Goal: Information Seeking & Learning: Learn about a topic

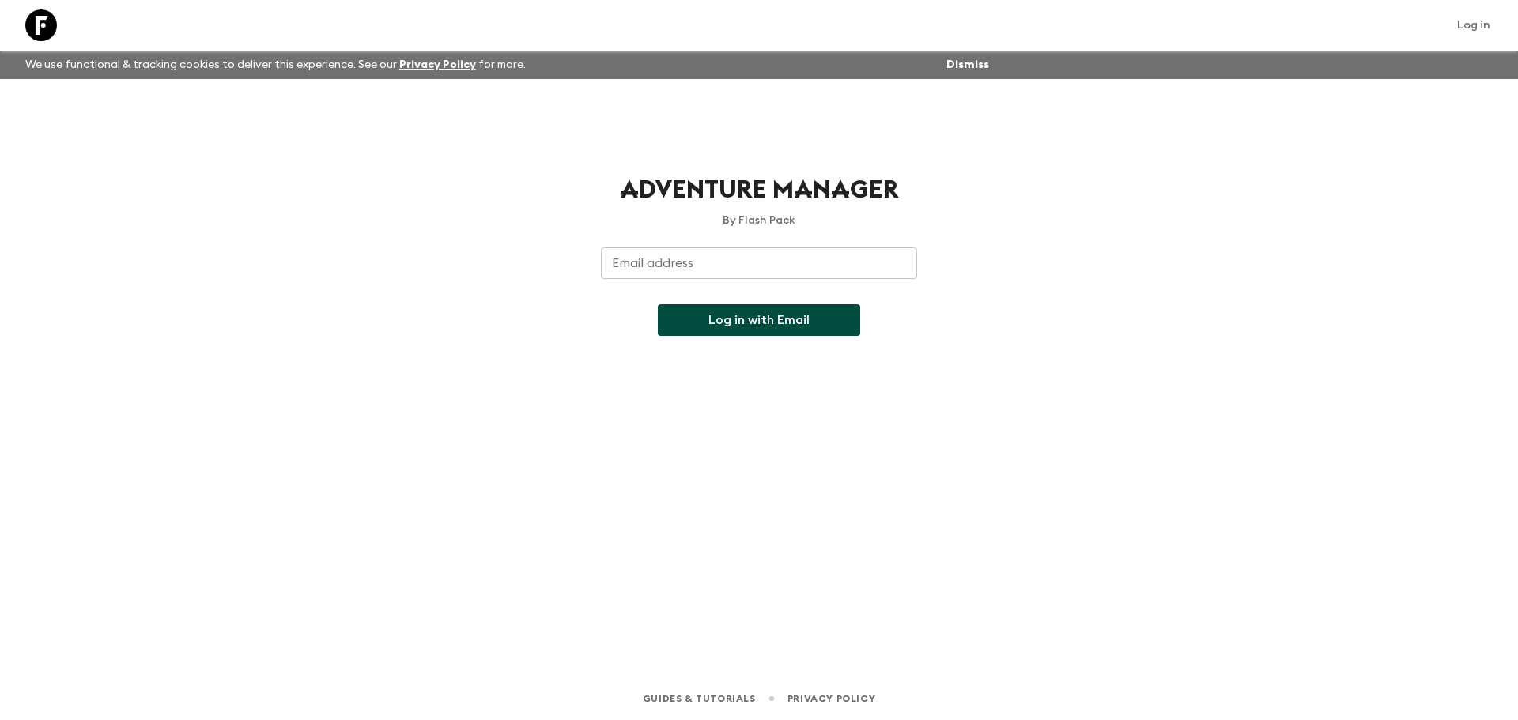
click at [748, 251] on input "Email address" at bounding box center [759, 264] width 316 height 32
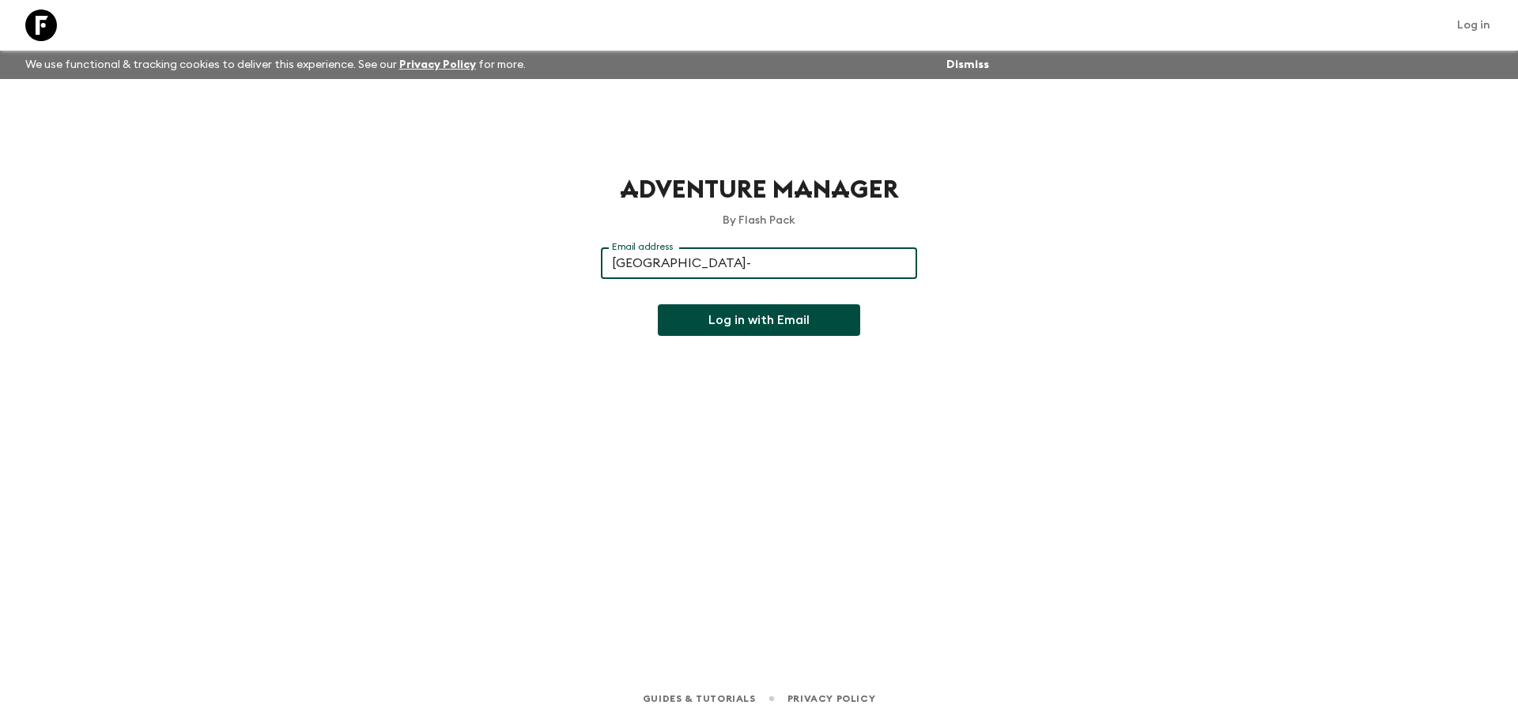
type input "[EMAIL_ADDRESS][DOMAIN_NAME]"
click at [758, 325] on button "Log in with Email" at bounding box center [759, 320] width 202 height 32
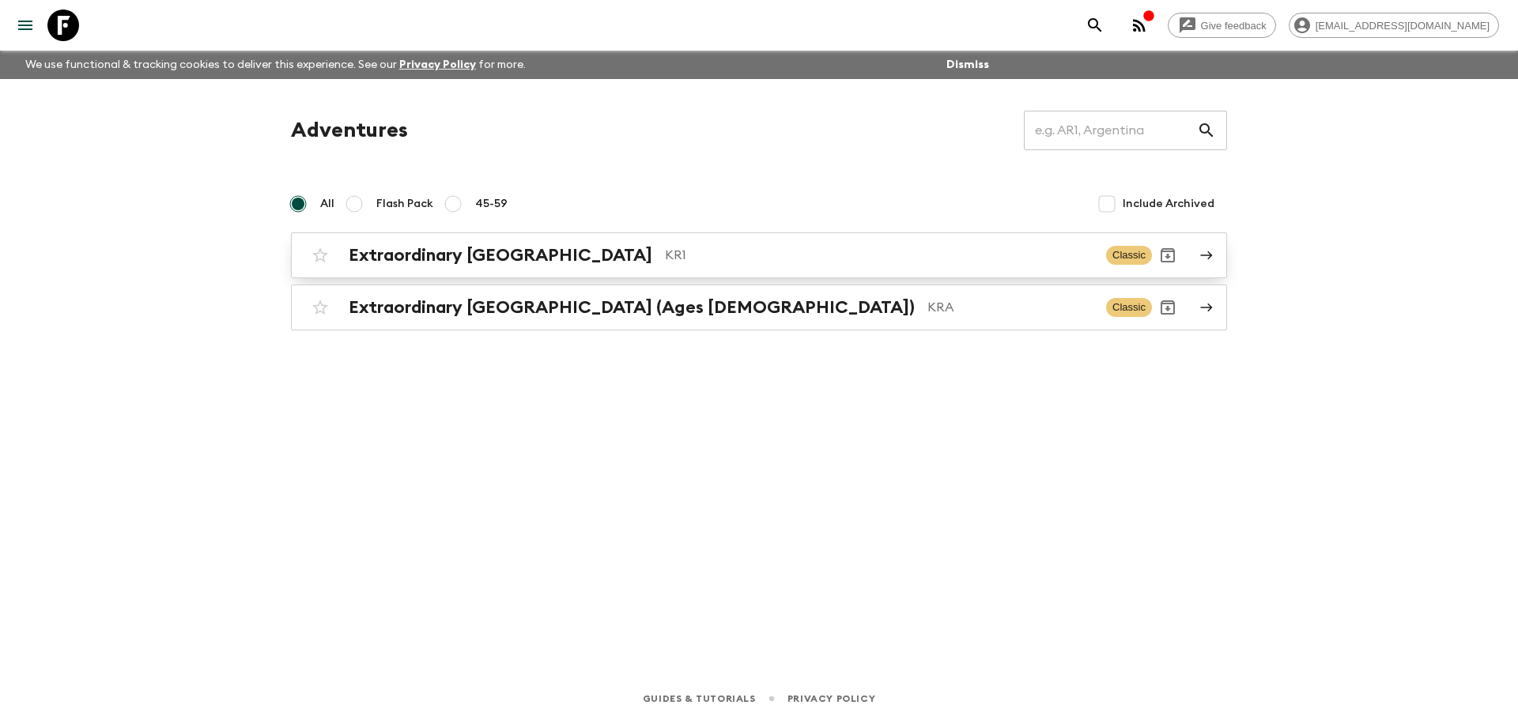
click at [665, 248] on p "KR1" at bounding box center [879, 255] width 429 height 19
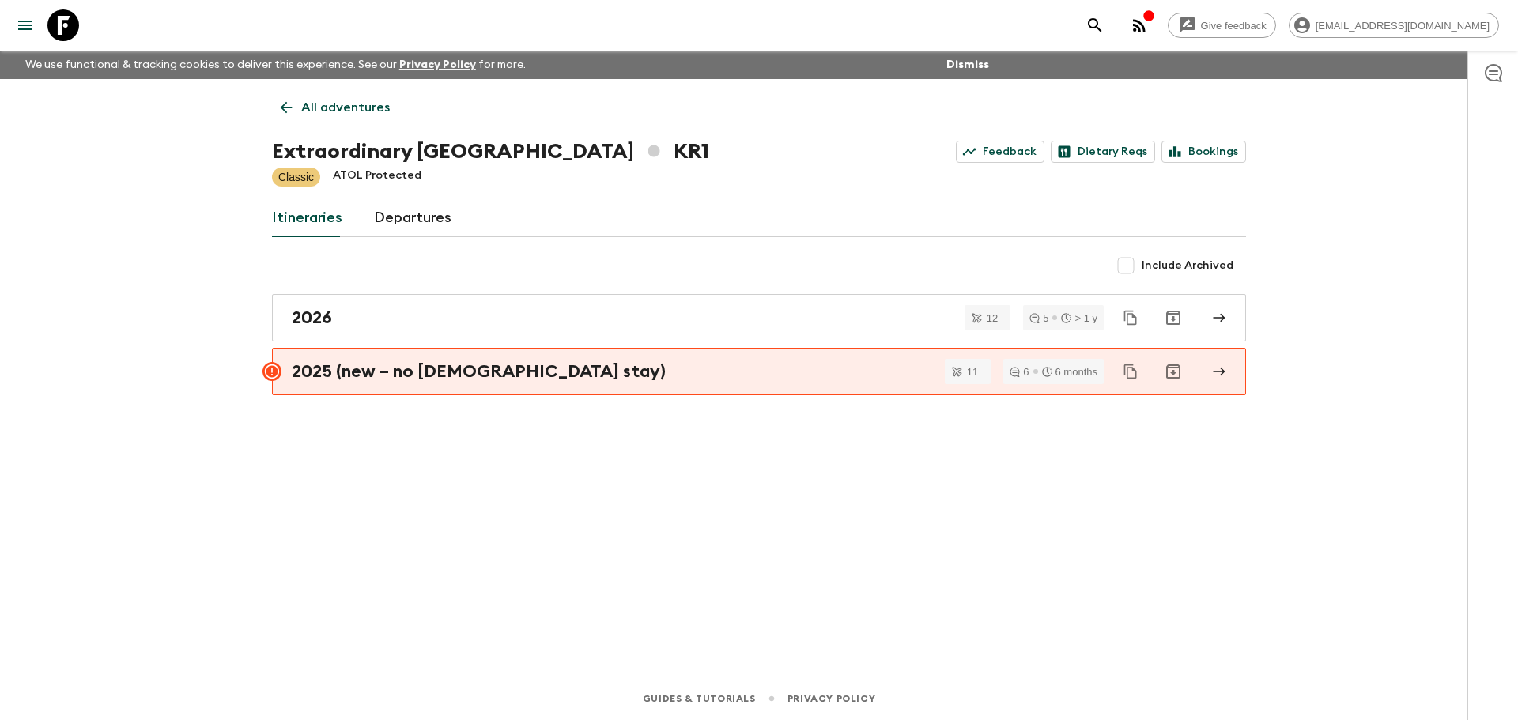
click at [411, 213] on link "Departures" at bounding box center [412, 218] width 77 height 38
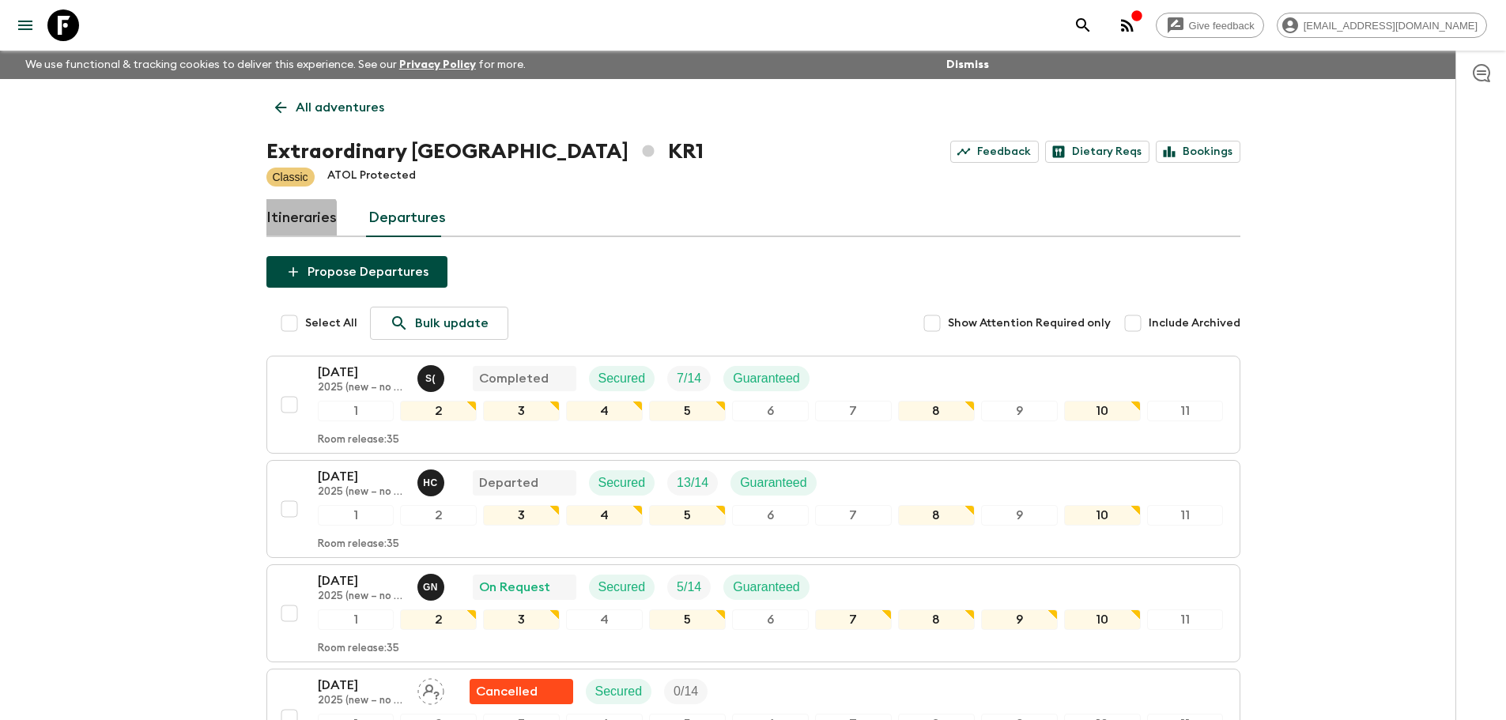
click at [294, 222] on link "Itineraries" at bounding box center [301, 218] width 70 height 38
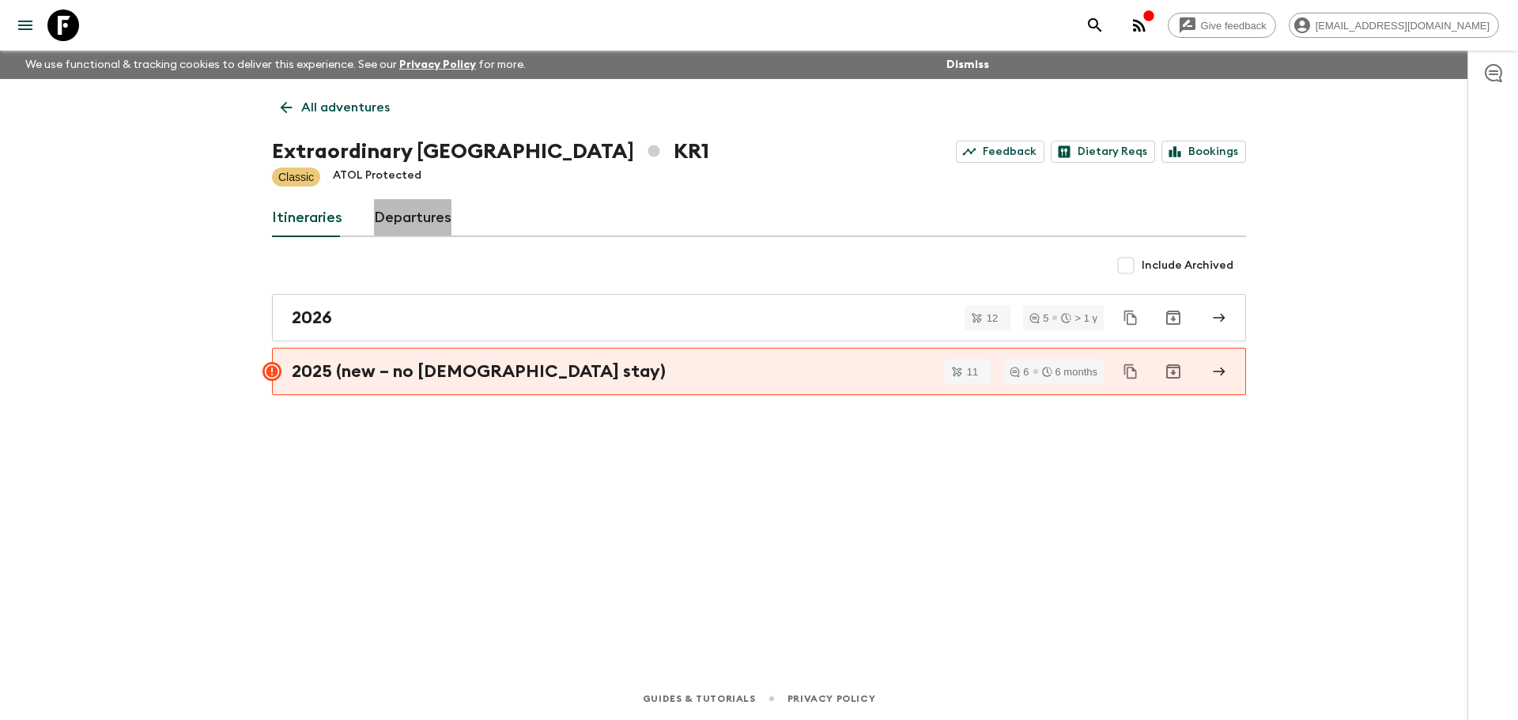
click at [429, 217] on link "Departures" at bounding box center [412, 218] width 77 height 38
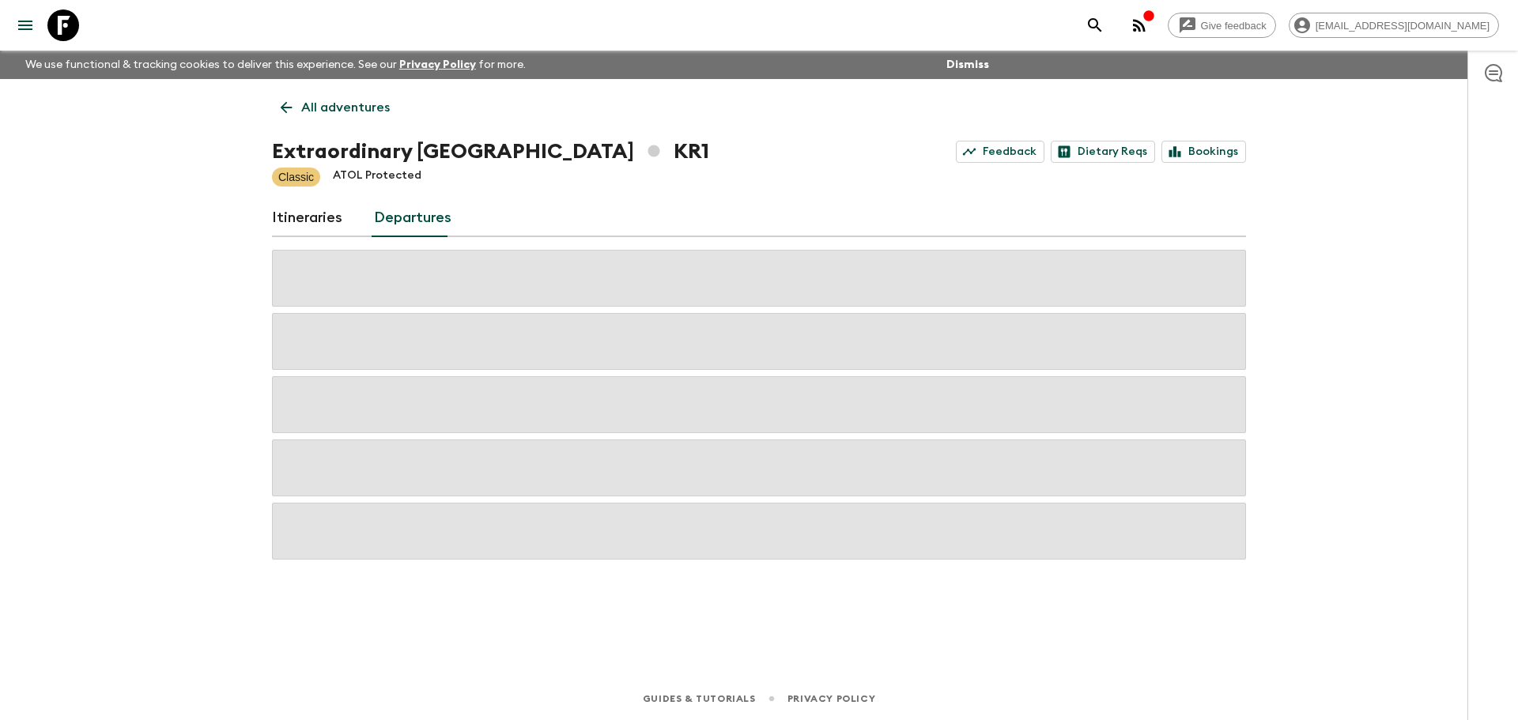
click at [333, 94] on link "All adventures" at bounding box center [335, 108] width 127 height 32
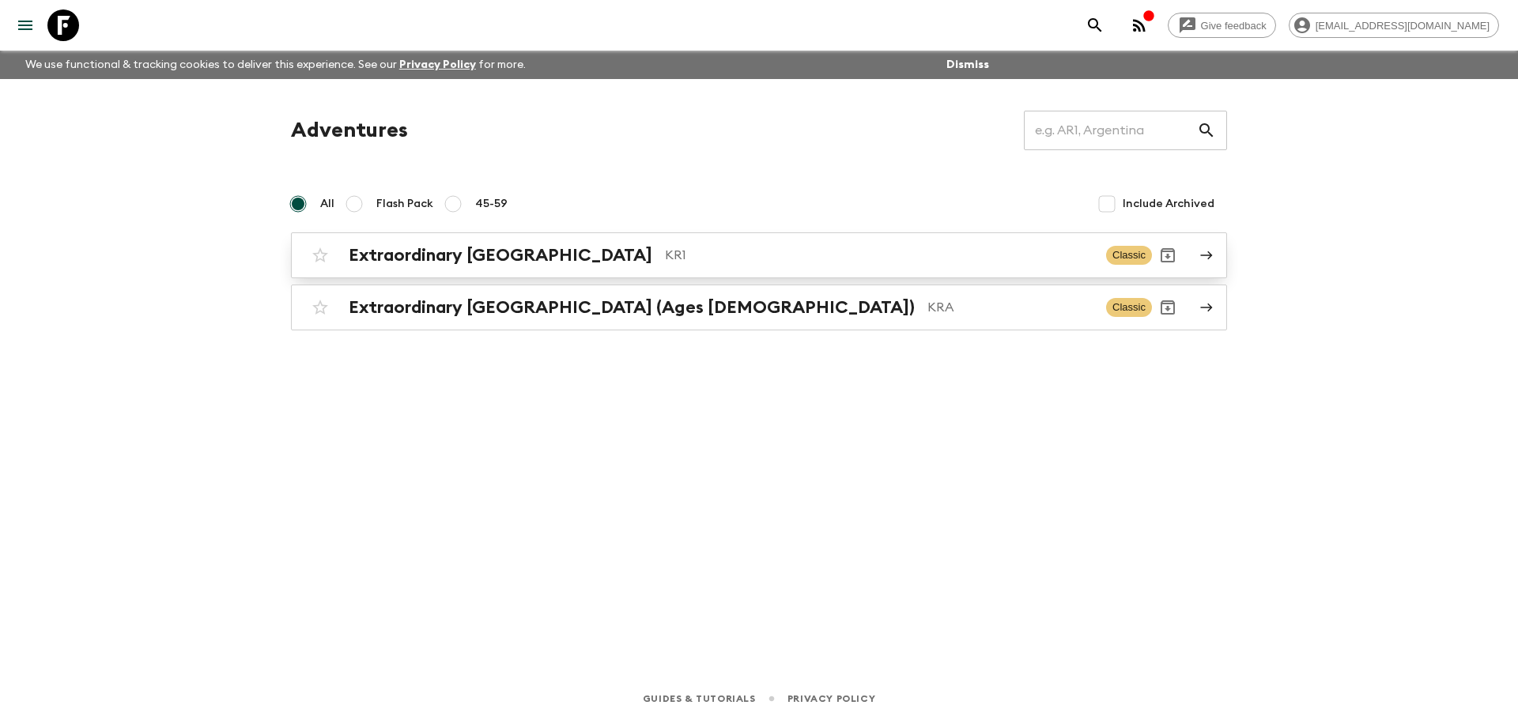
click at [621, 267] on div "Extraordinary [GEOGRAPHIC_DATA] KR1 Classic" at bounding box center [728, 256] width 848 height 32
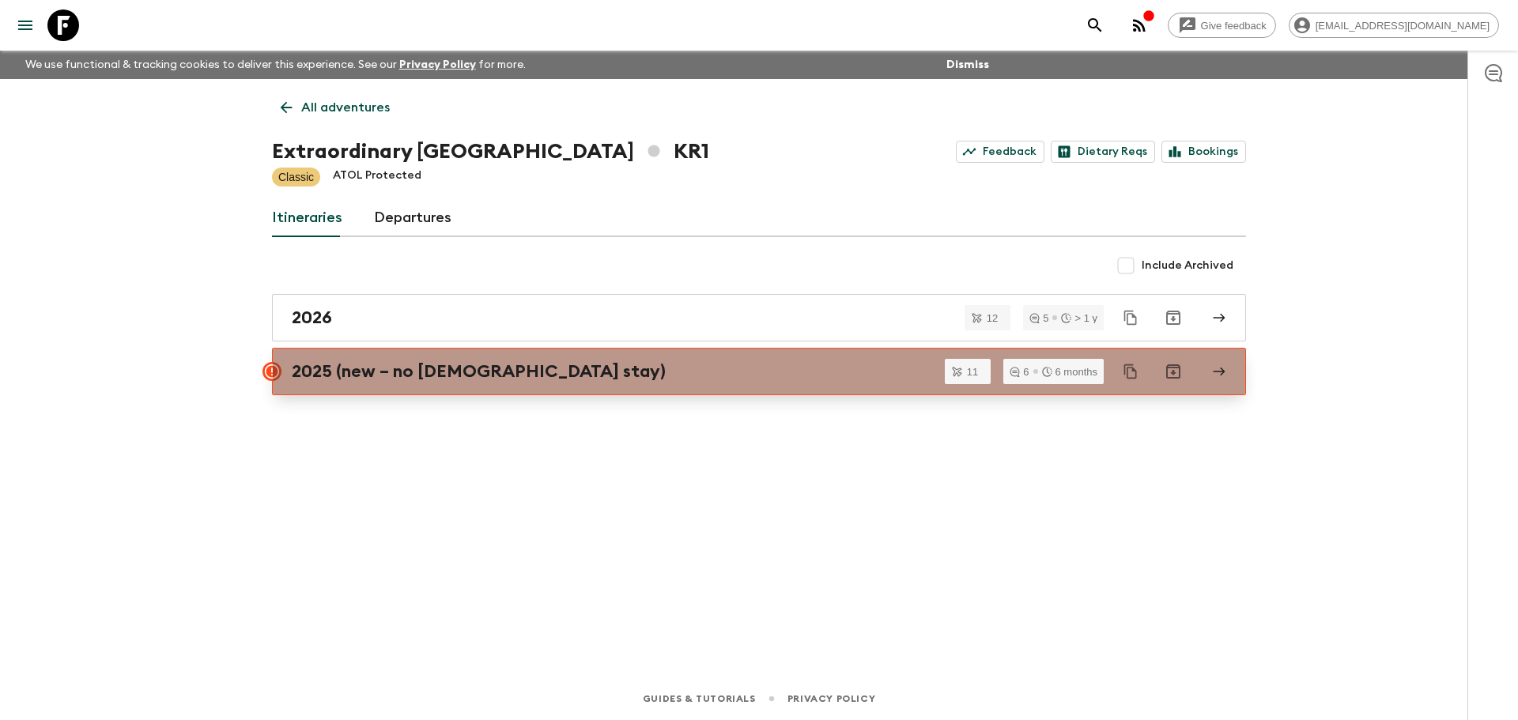
click at [818, 369] on div "2025 (new – no [DEMOGRAPHIC_DATA] stay)" at bounding box center [744, 371] width 905 height 21
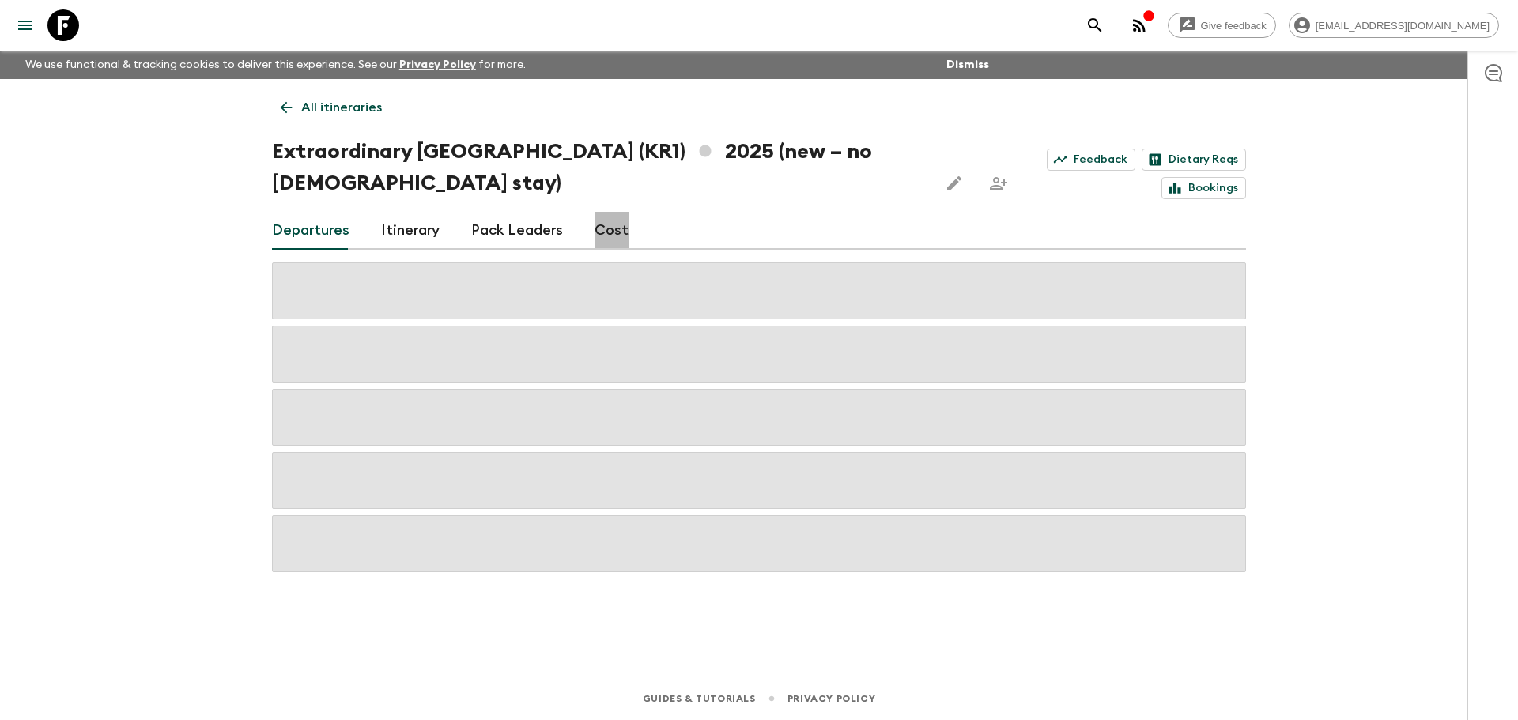
click at [605, 221] on link "Cost" at bounding box center [612, 231] width 34 height 38
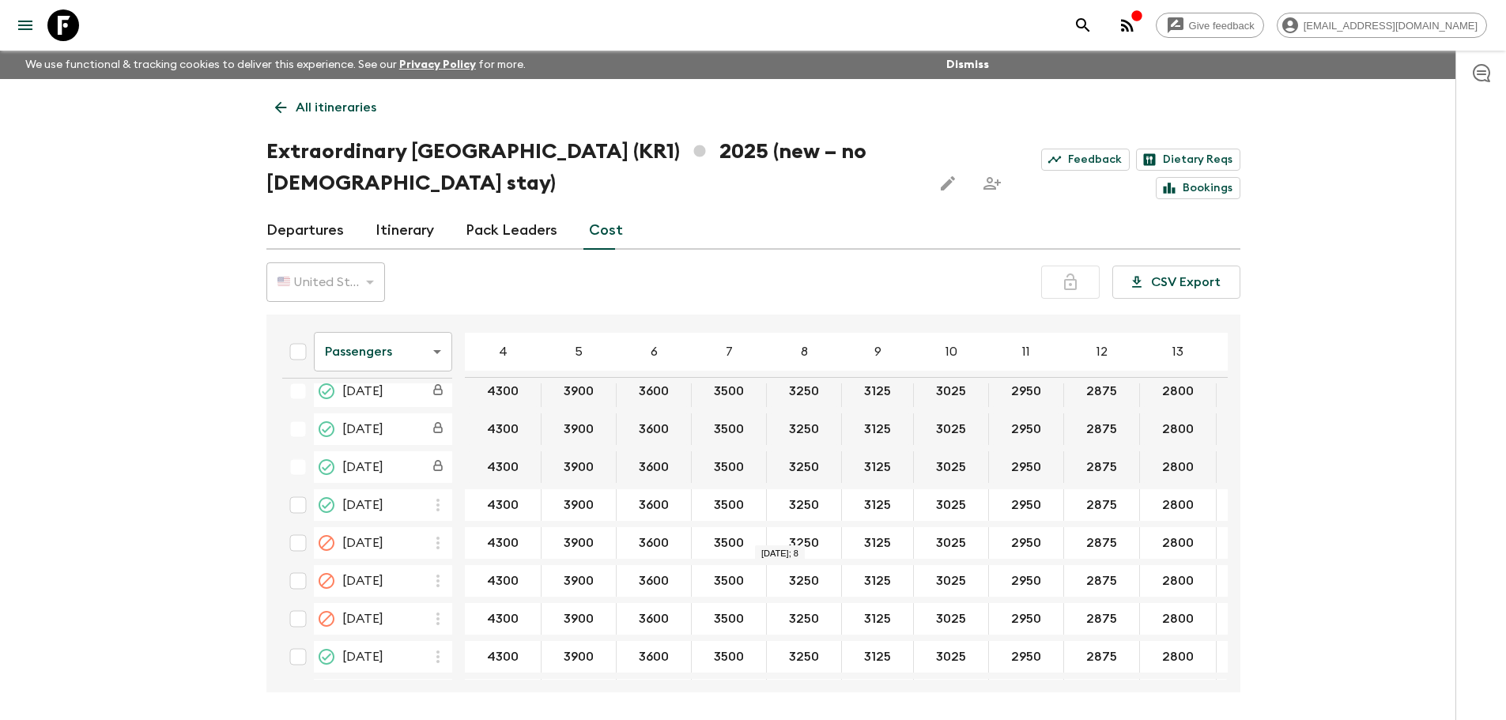
scroll to position [395, 0]
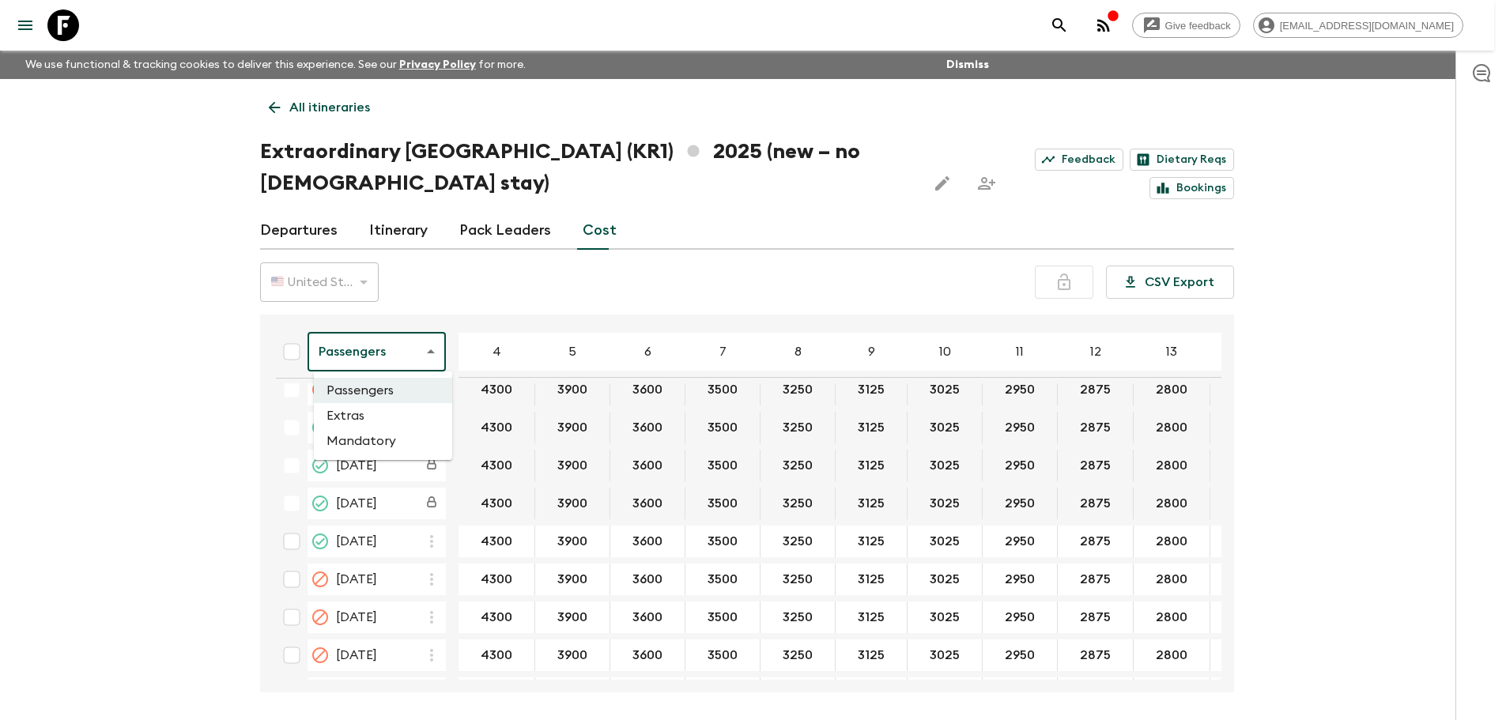
click at [399, 353] on body "Give feedback [EMAIL_ADDRESS][DOMAIN_NAME] We use functional & tracking cookies…" at bounding box center [753, 390] width 1506 height 780
click at [365, 424] on li "Extras" at bounding box center [383, 415] width 138 height 25
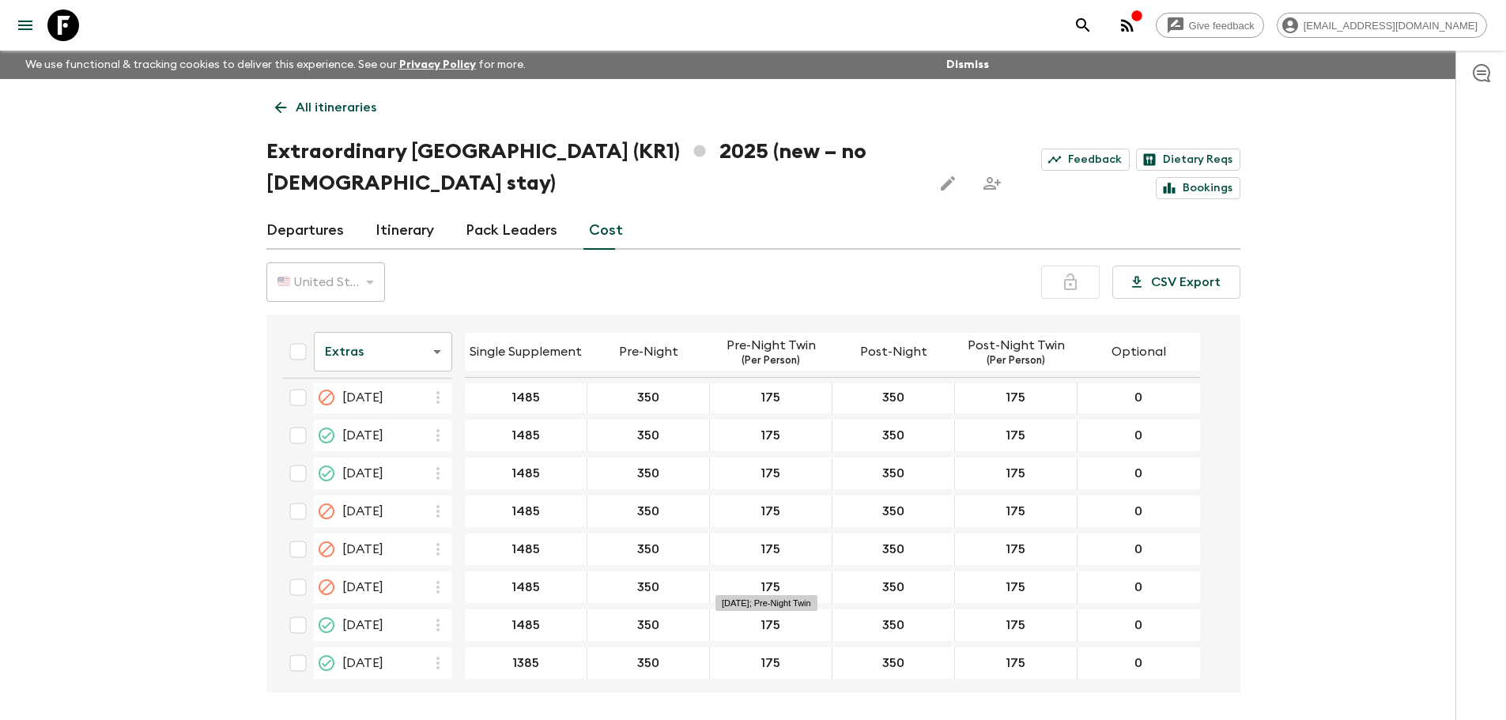
scroll to position [735, 0]
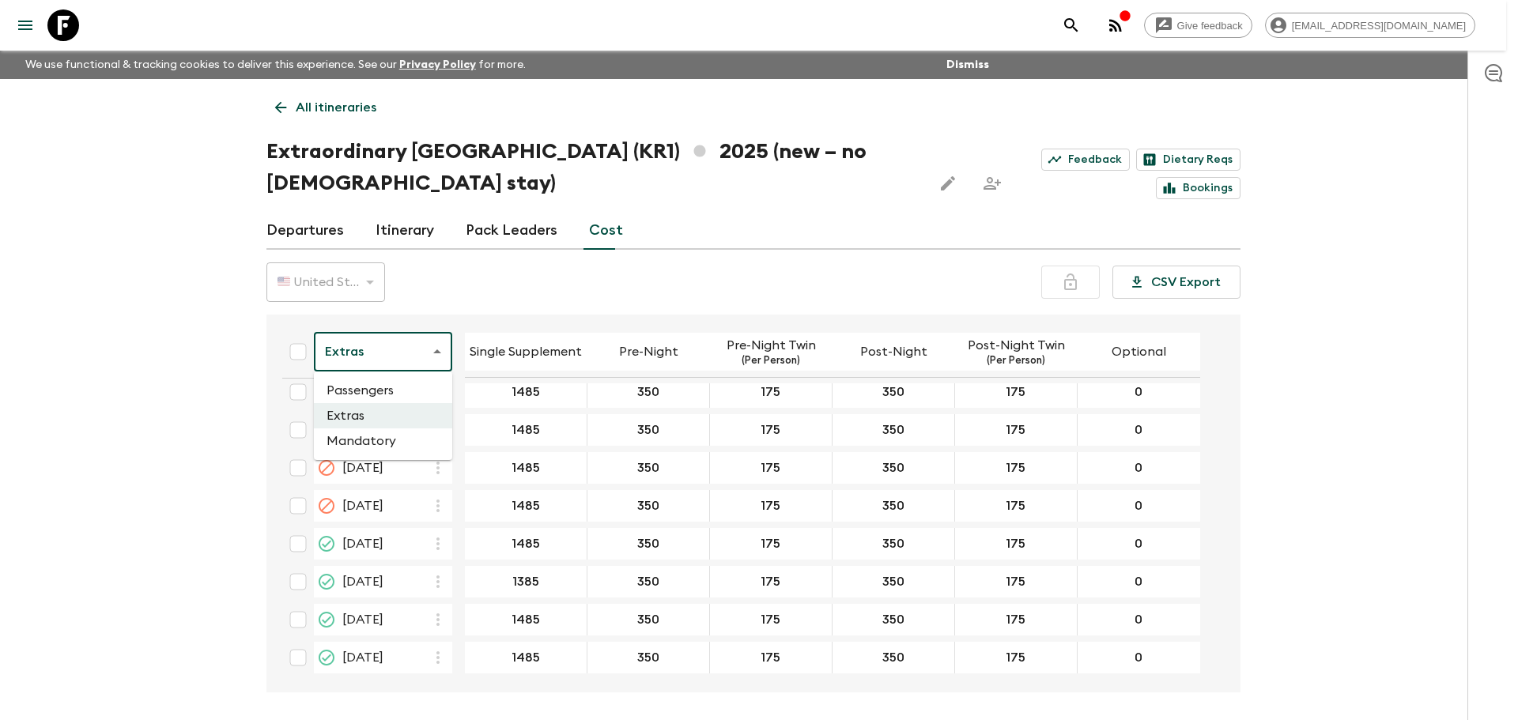
click at [390, 365] on body "Give feedback [EMAIL_ADDRESS][DOMAIN_NAME] We use functional & tracking cookies…" at bounding box center [759, 390] width 1518 height 780
click at [369, 395] on li "Passengers" at bounding box center [383, 390] width 138 height 25
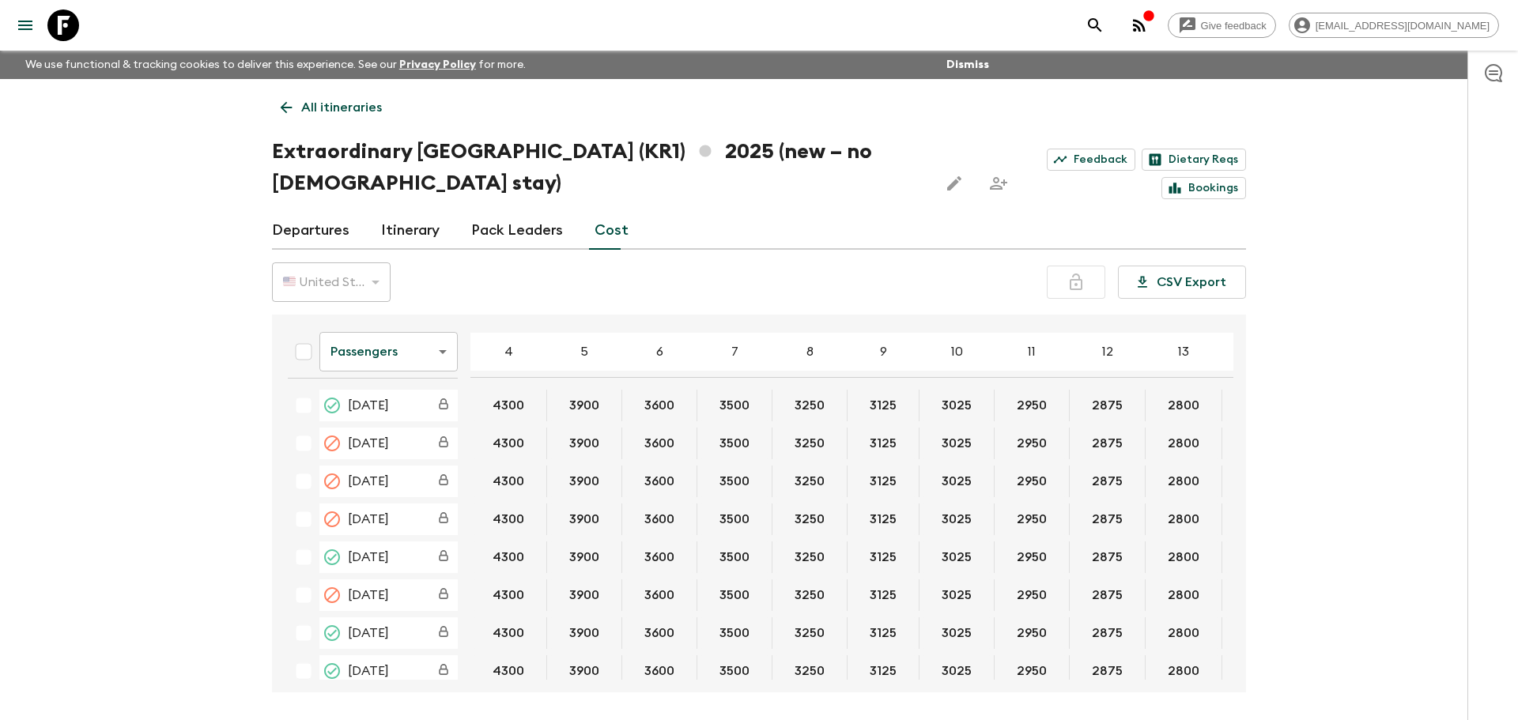
click at [369, 357] on body "Give feedback [EMAIL_ADDRESS][DOMAIN_NAME] We use functional & tracking cookies…" at bounding box center [759, 390] width 1518 height 780
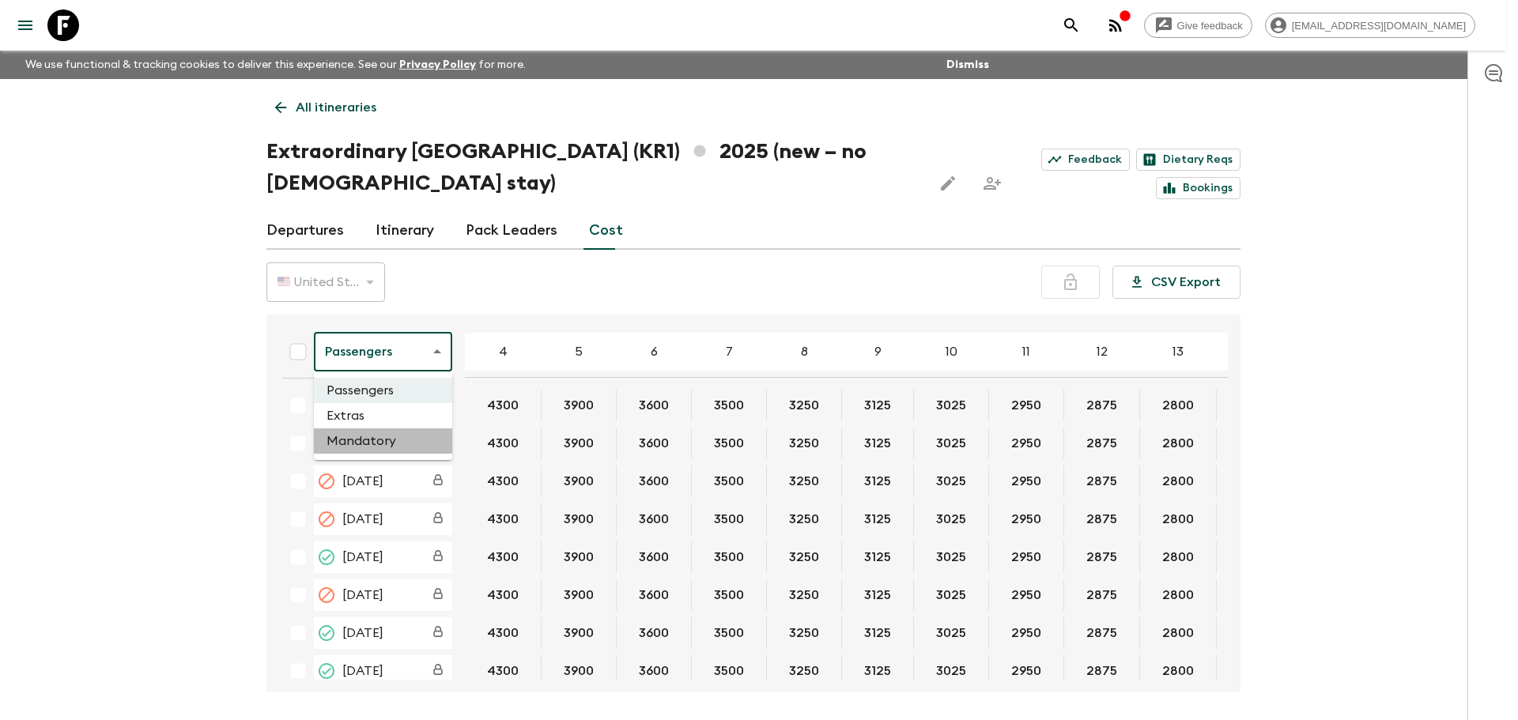
click at [372, 449] on li "Mandatory" at bounding box center [383, 441] width 138 height 25
